Goal: Task Accomplishment & Management: Manage account settings

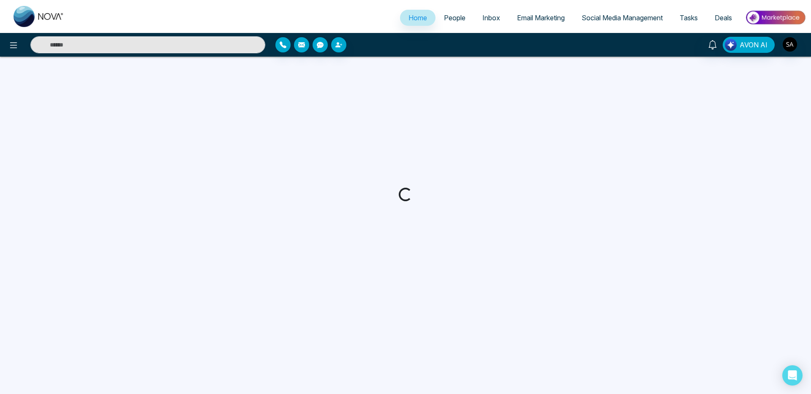
select select "*"
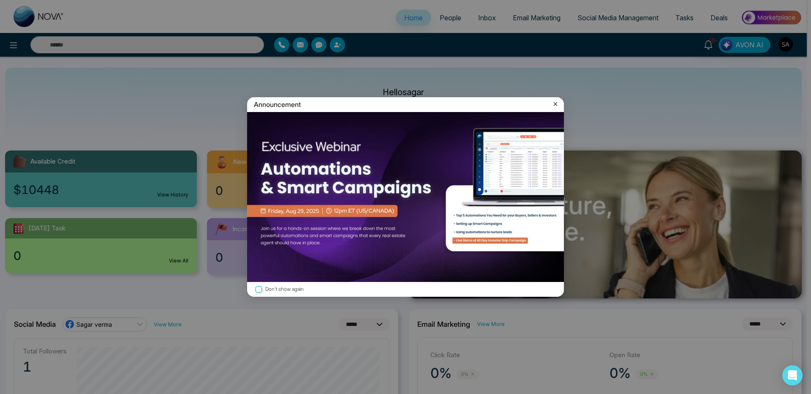
click at [556, 104] on icon at bounding box center [556, 104] width 4 height 4
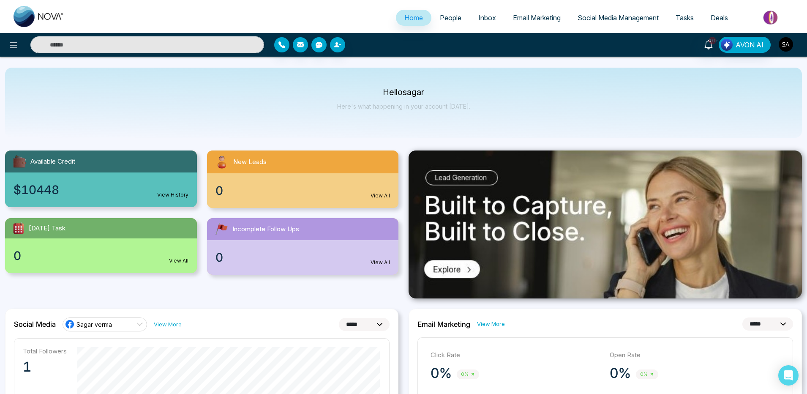
click at [785, 38] on img "button" at bounding box center [786, 44] width 14 height 14
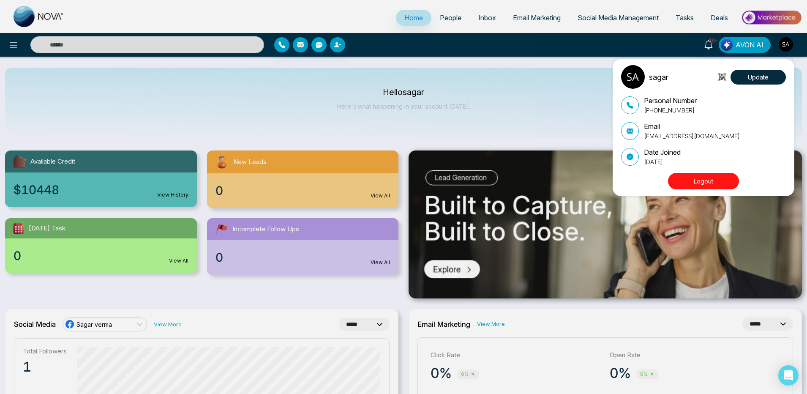
click at [705, 180] on button "Logout" at bounding box center [703, 181] width 71 height 16
